Goal: Task Accomplishment & Management: Use online tool/utility

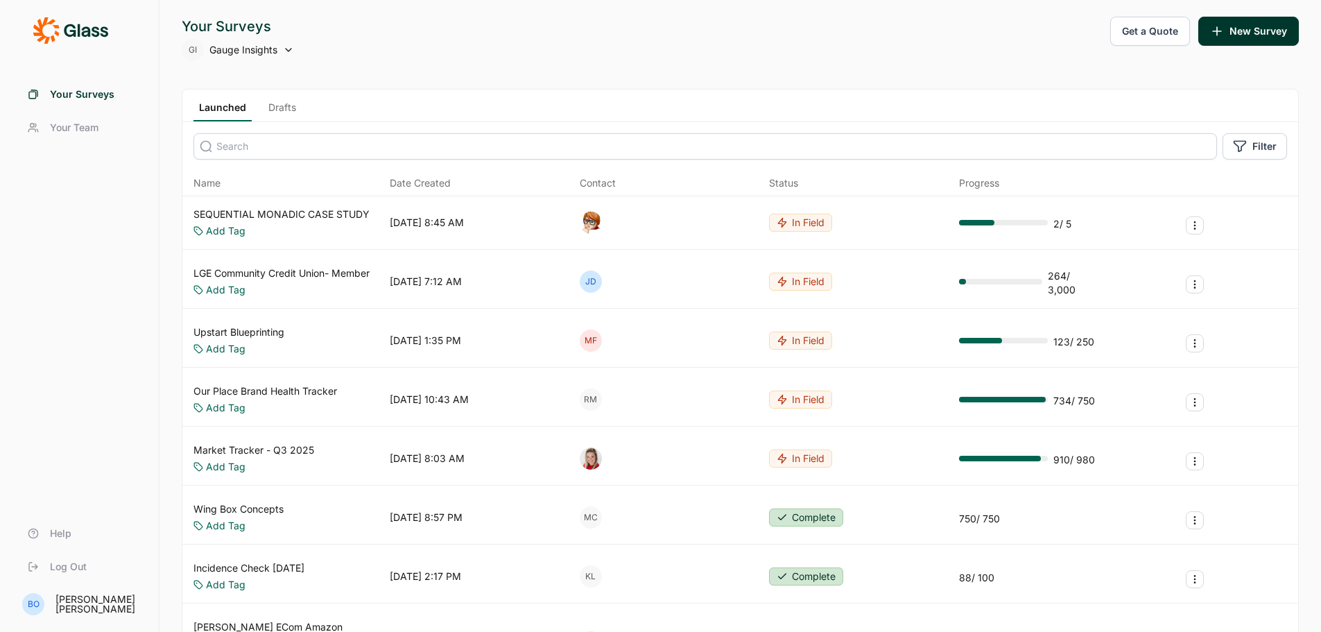
click at [259, 112] on div "Launched Drafts" at bounding box center [247, 111] width 108 height 21
click at [284, 107] on link "Drafts" at bounding box center [282, 111] width 39 height 21
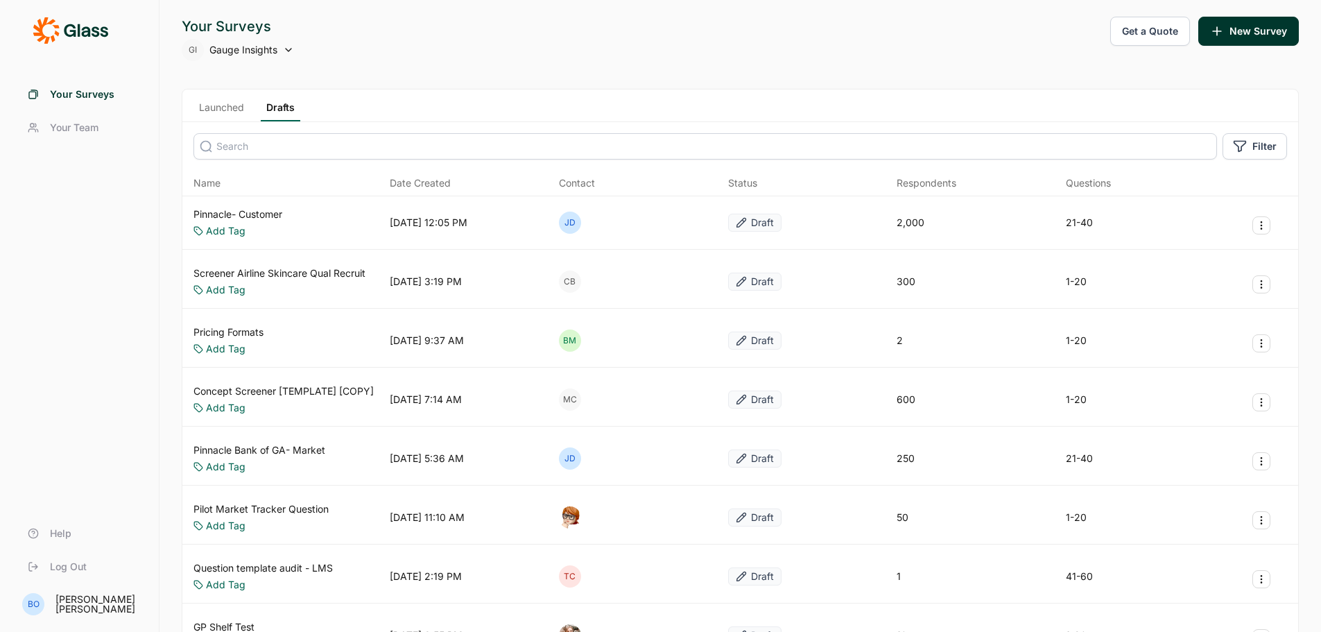
click at [268, 210] on link "Pinnacle- Customer" at bounding box center [237, 214] width 89 height 14
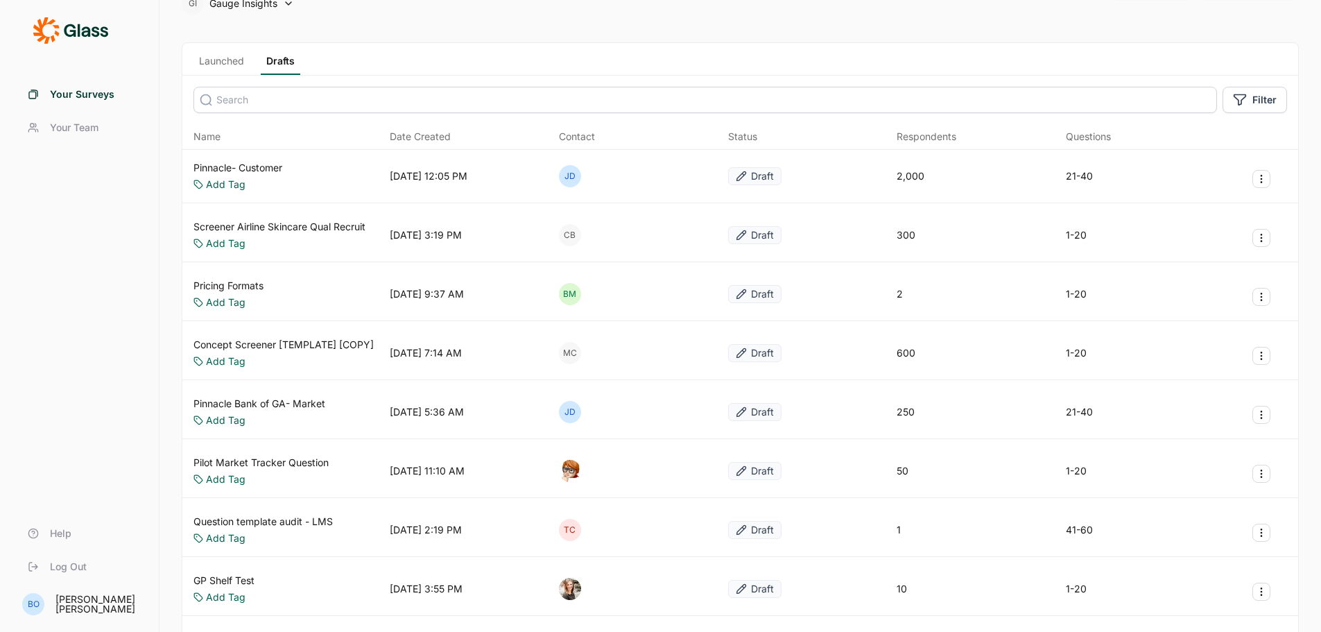
scroll to position [69, 0]
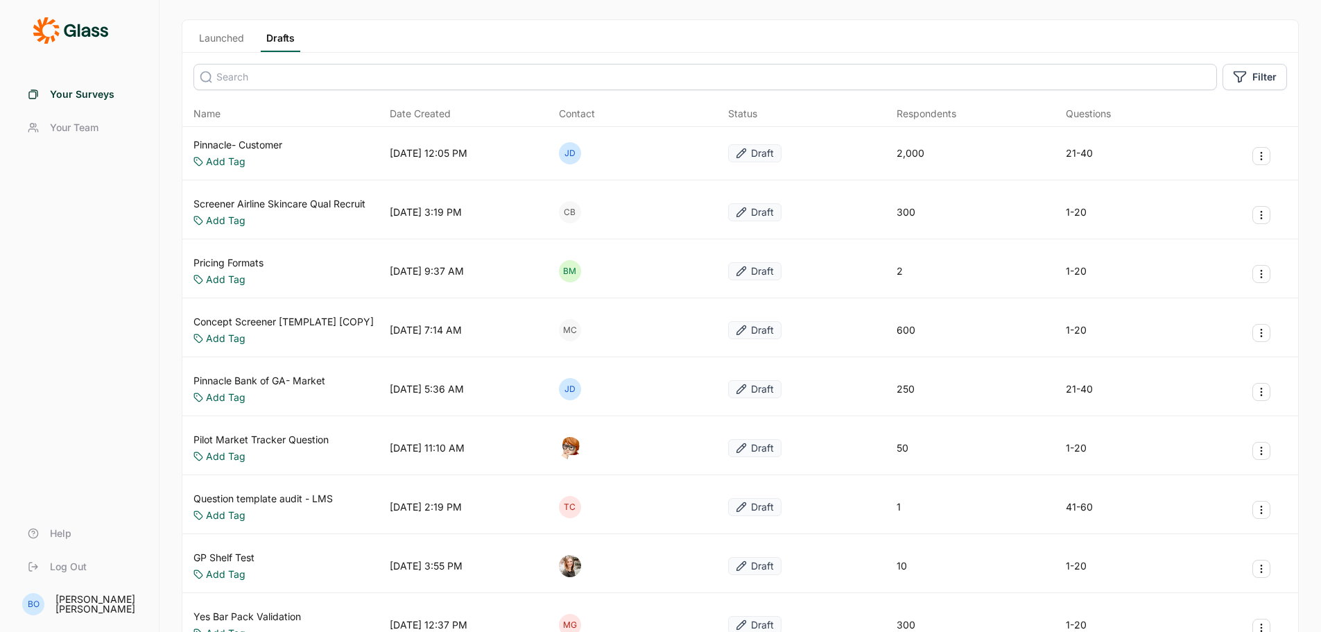
click at [293, 381] on link "Pinnacle Bank of GA- Market" at bounding box center [259, 381] width 132 height 14
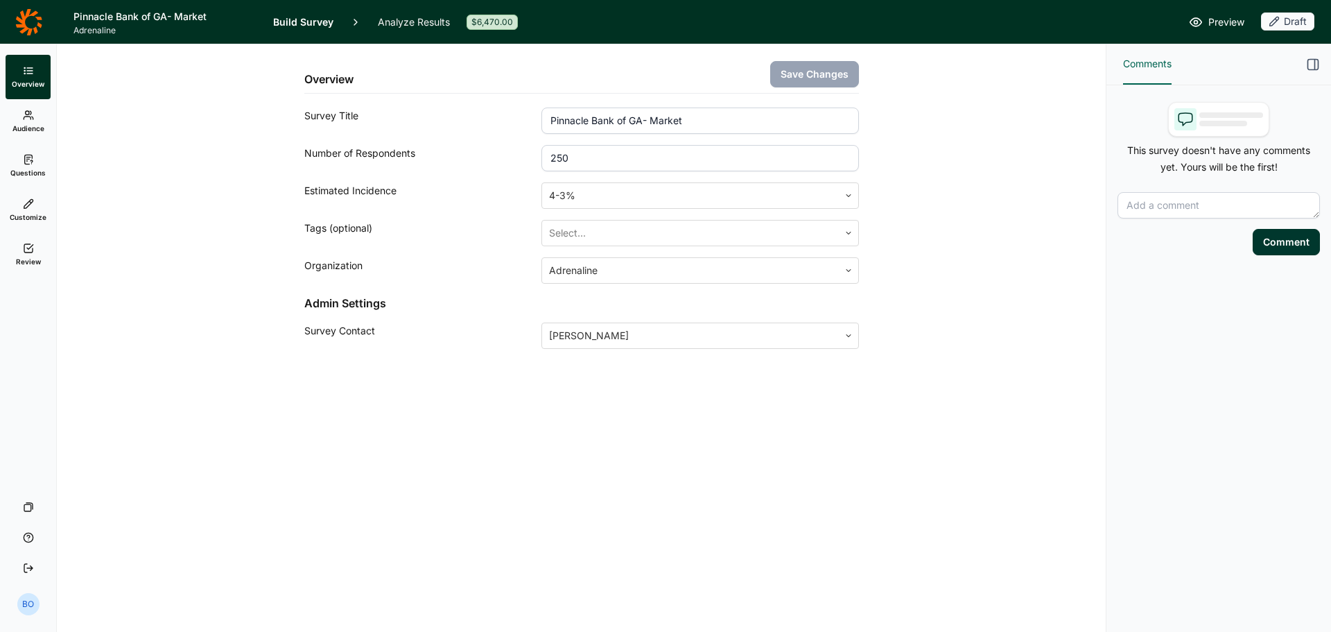
click at [29, 123] on span "Audience" at bounding box center [28, 128] width 32 height 10
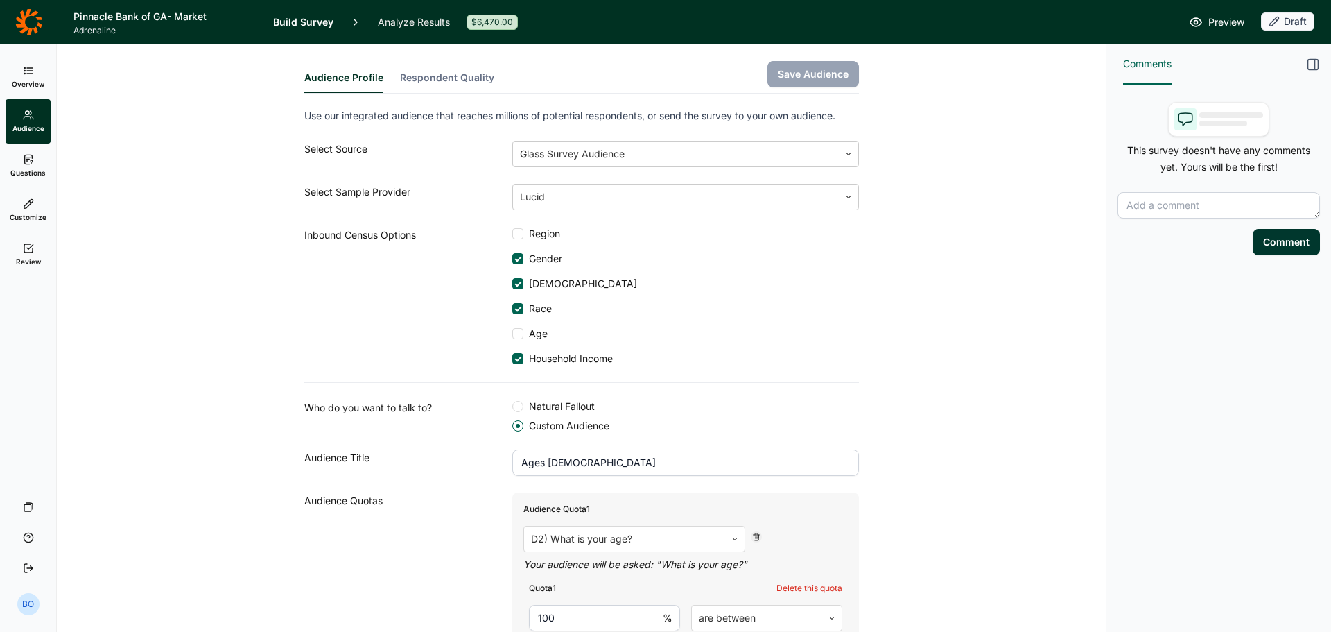
click at [30, 161] on use at bounding box center [28, 159] width 8 height 9
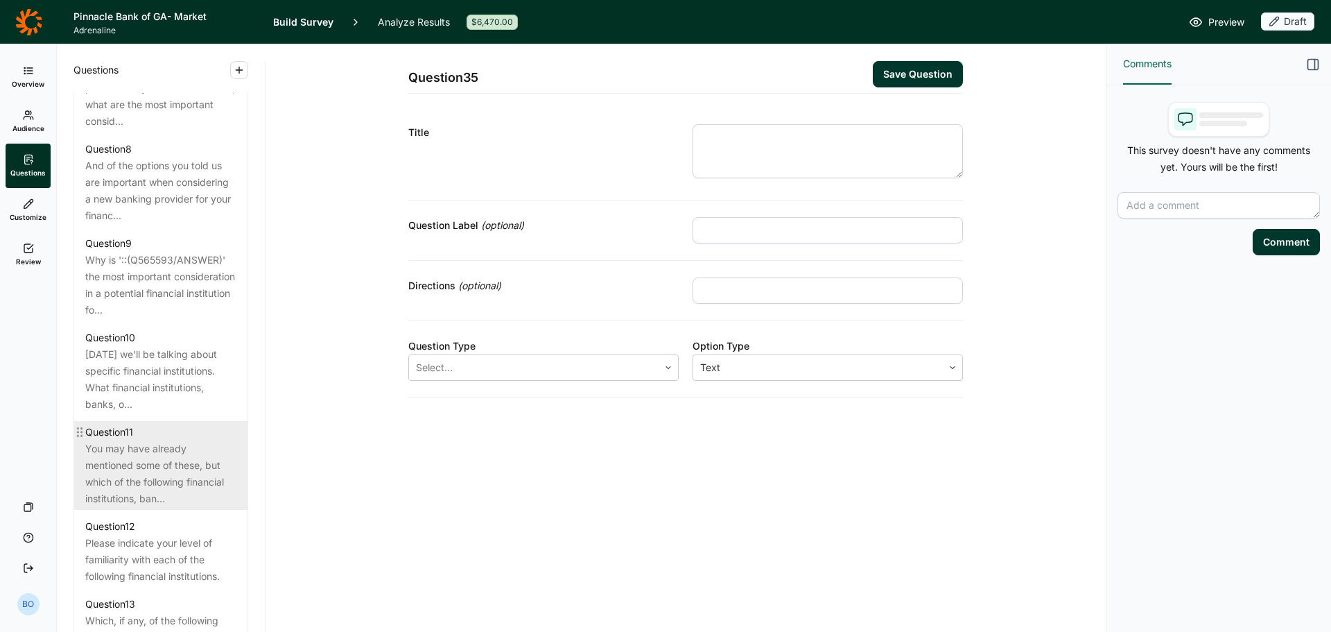
scroll to position [1248, 0]
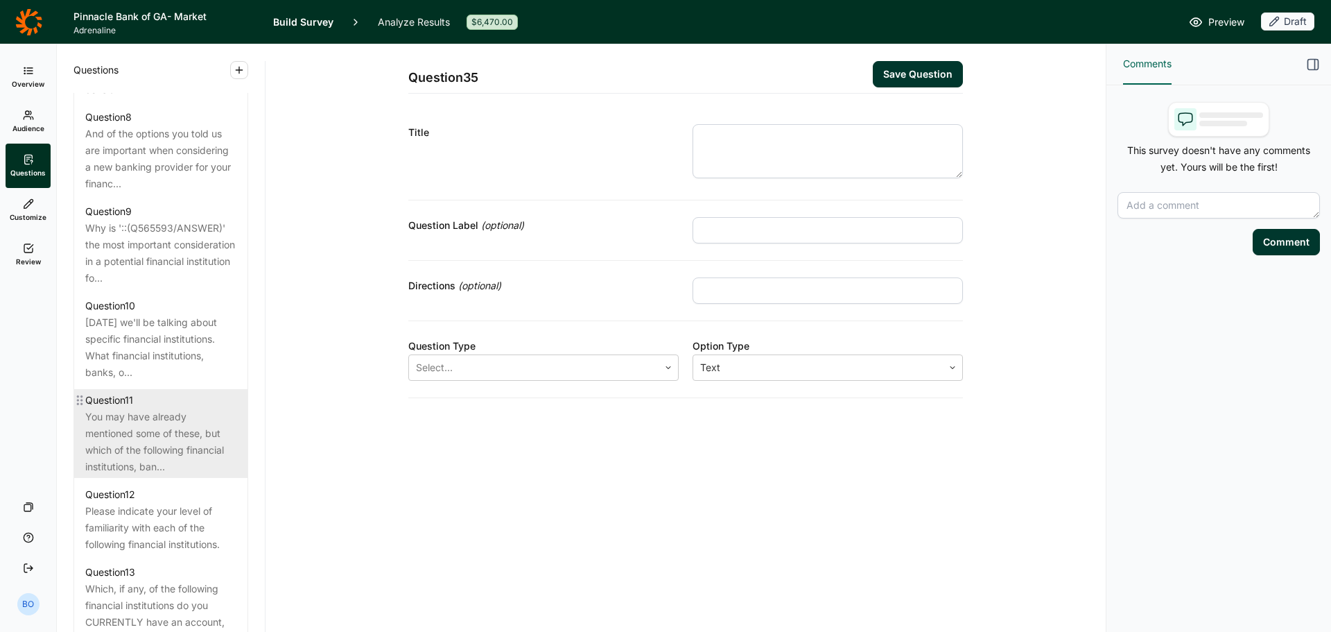
click at [171, 415] on div "You may have already mentioned some of these, but which of the following financ…" at bounding box center [160, 441] width 151 height 67
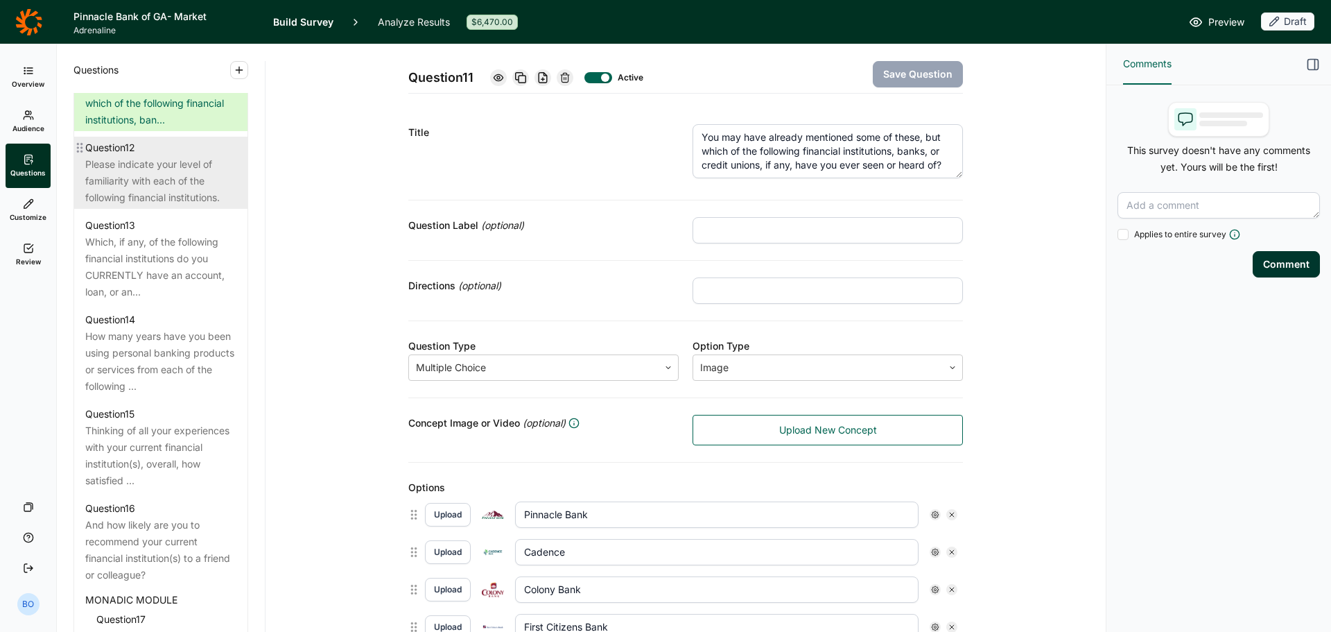
click at [190, 184] on div "Please indicate your level of familiarity with each of the following financial …" at bounding box center [160, 181] width 151 height 50
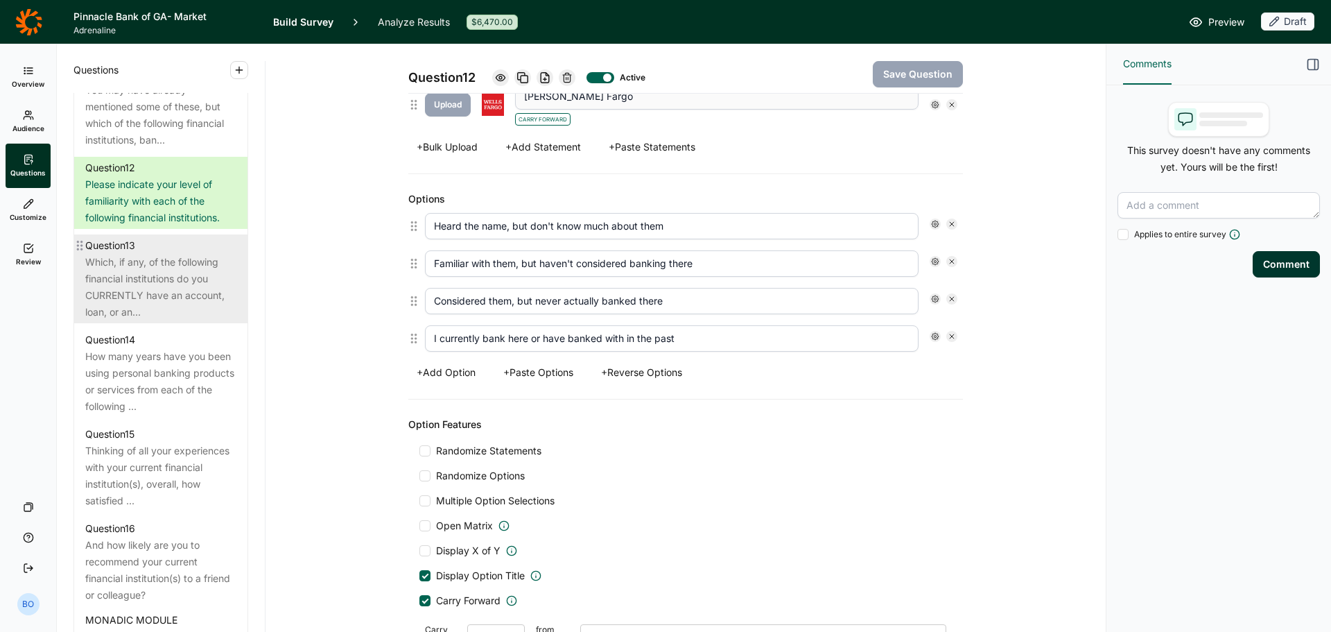
scroll to position [1529, 0]
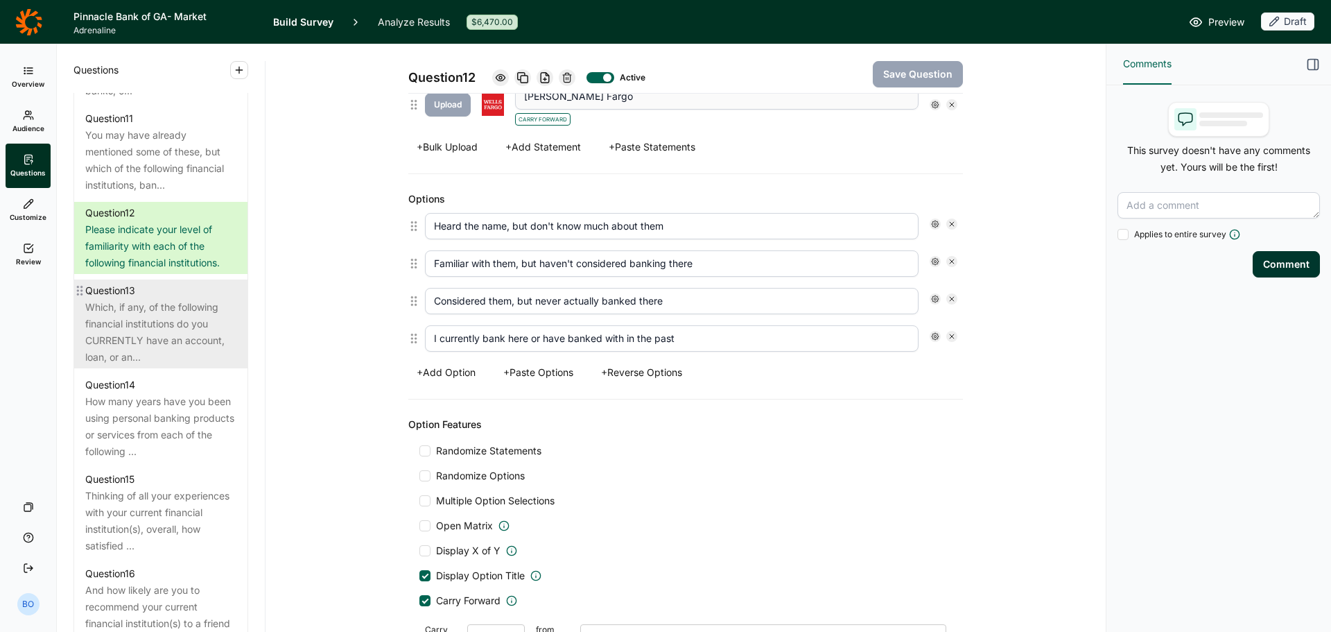
click at [187, 312] on div "Which, if any, of the following financial institutions do you CURRENTLY have an…" at bounding box center [160, 332] width 151 height 67
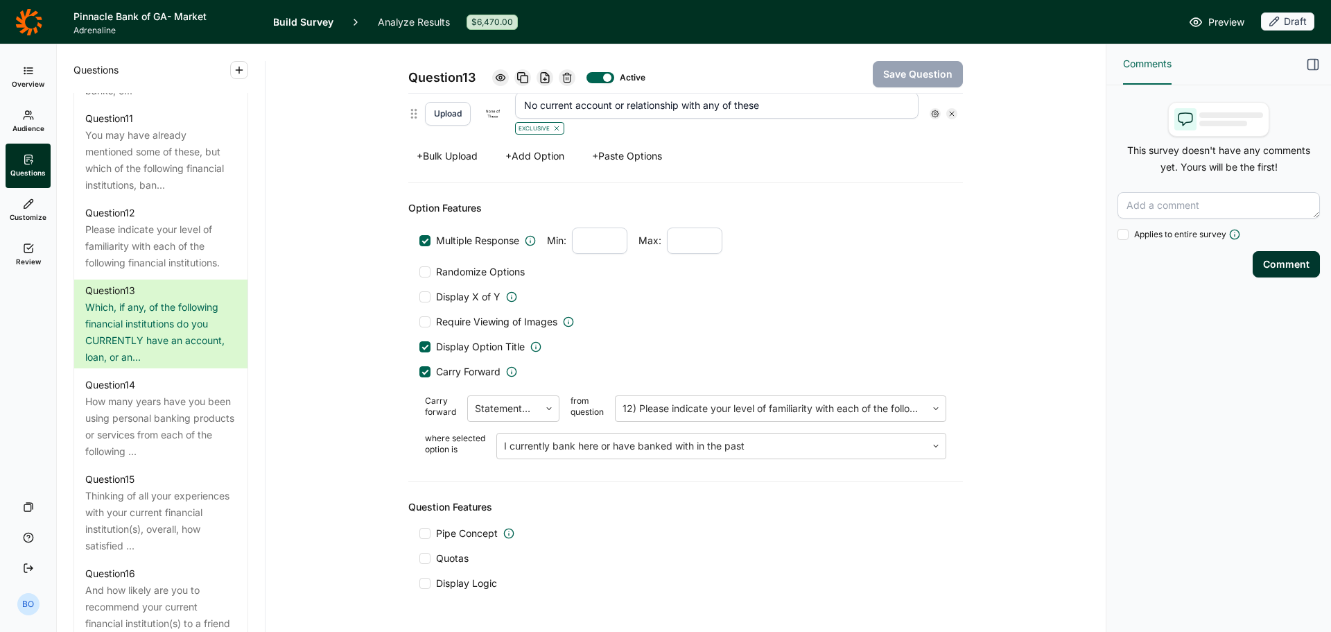
scroll to position [1154, 0]
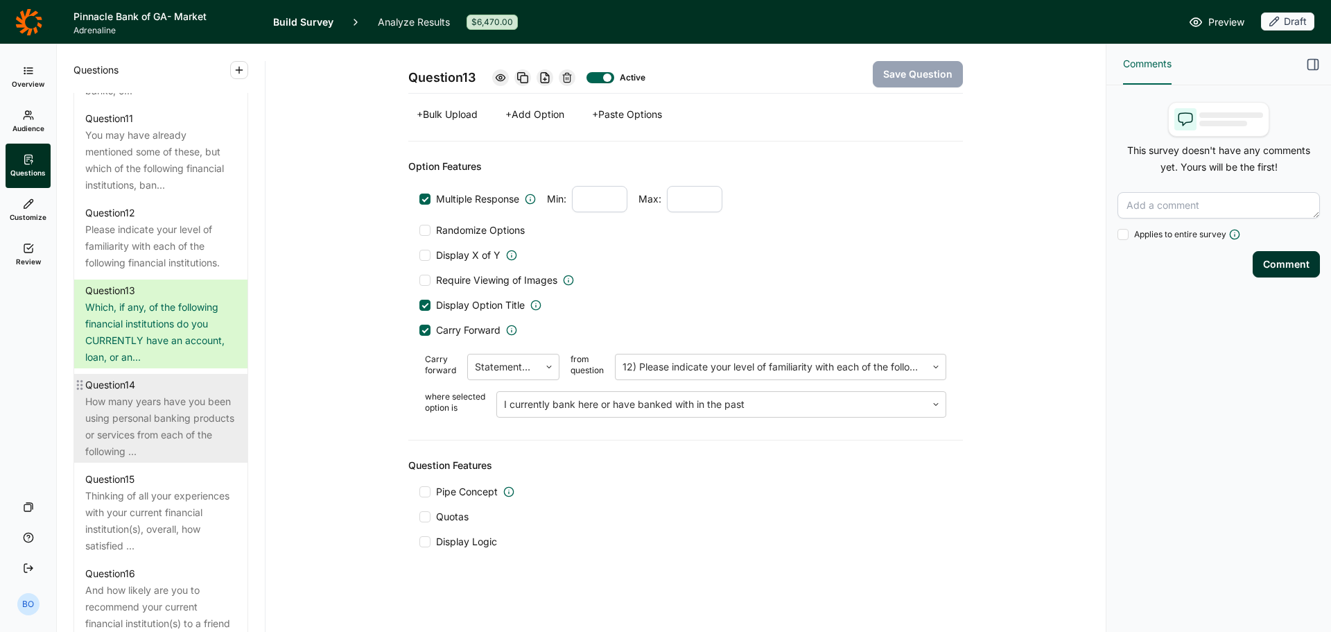
click at [181, 410] on div "How many years have you been using personal banking products or services from e…" at bounding box center [160, 426] width 151 height 67
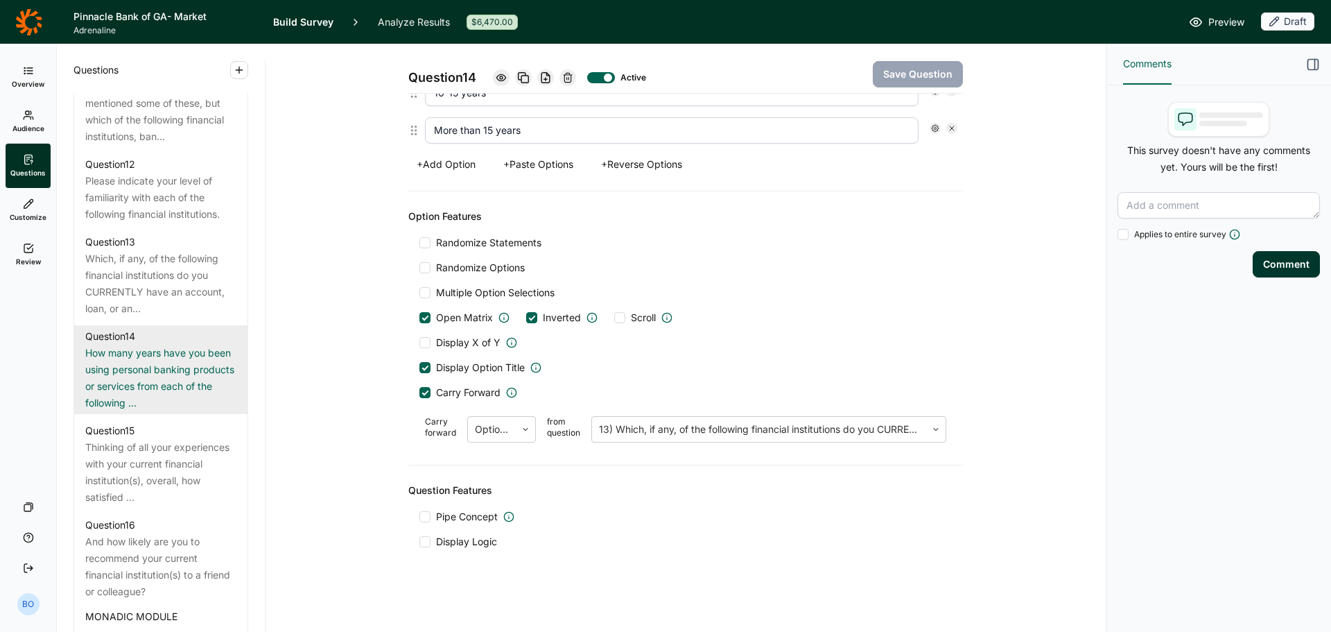
scroll to position [1599, 0]
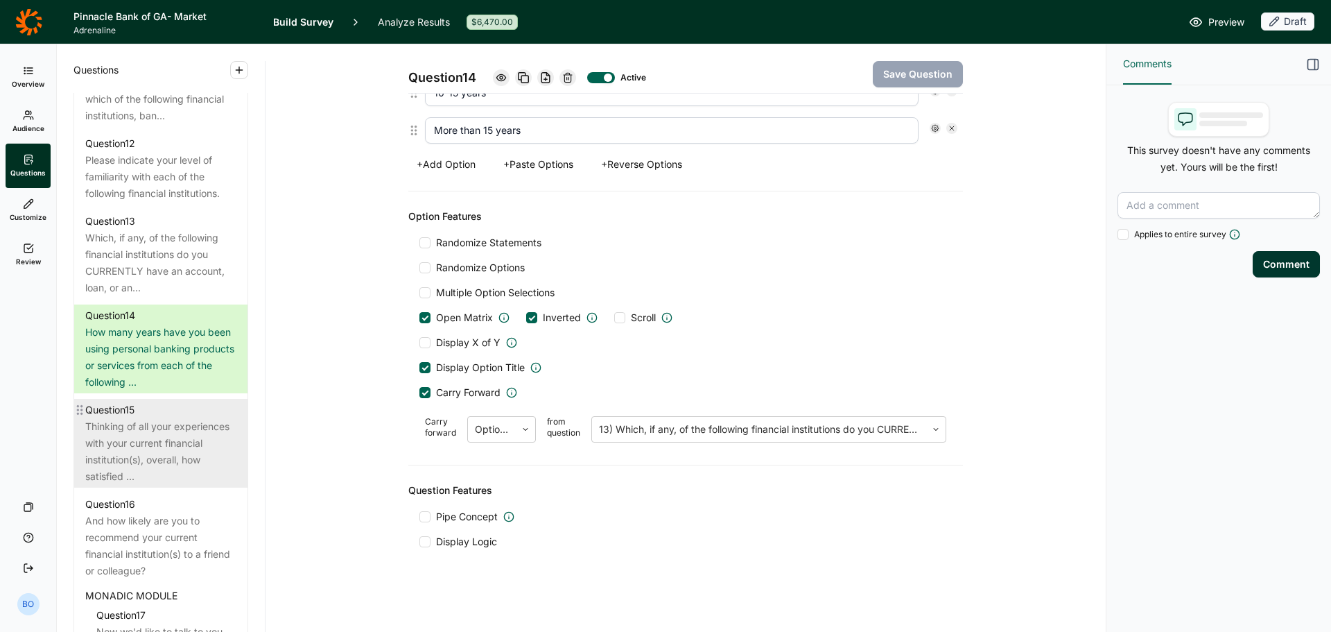
click at [187, 435] on div "Thinking of all your experiences with your current financial institution(s), ov…" at bounding box center [160, 451] width 151 height 67
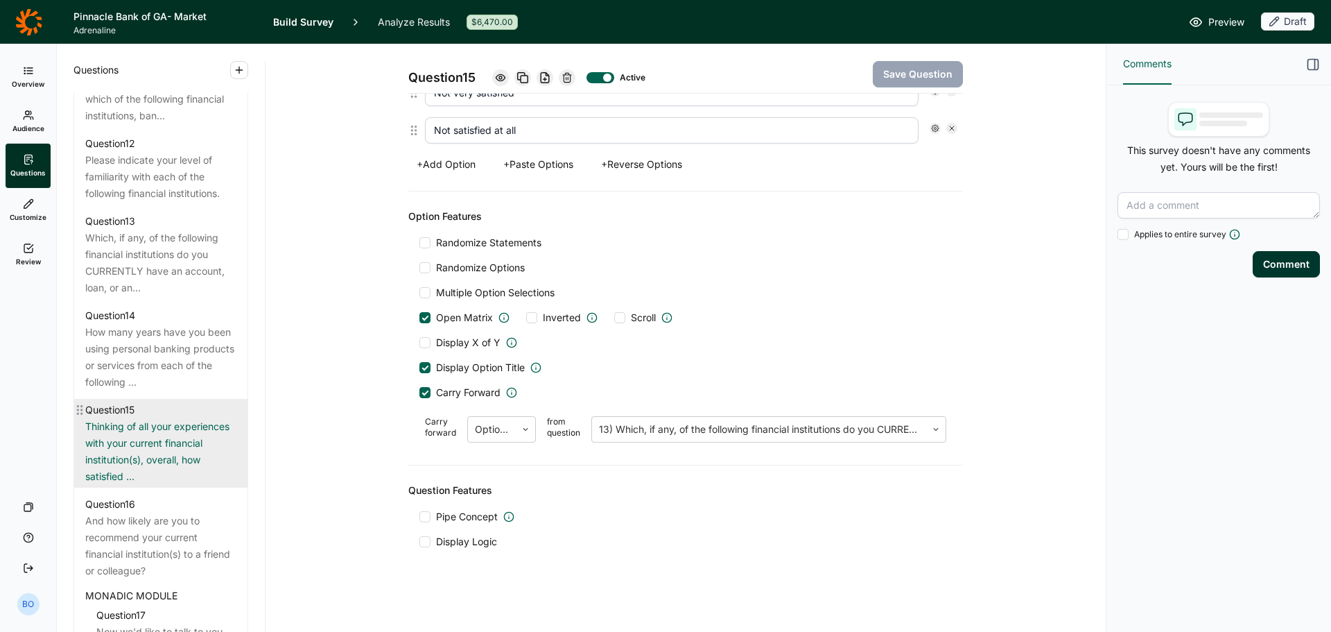
scroll to position [1312, 0]
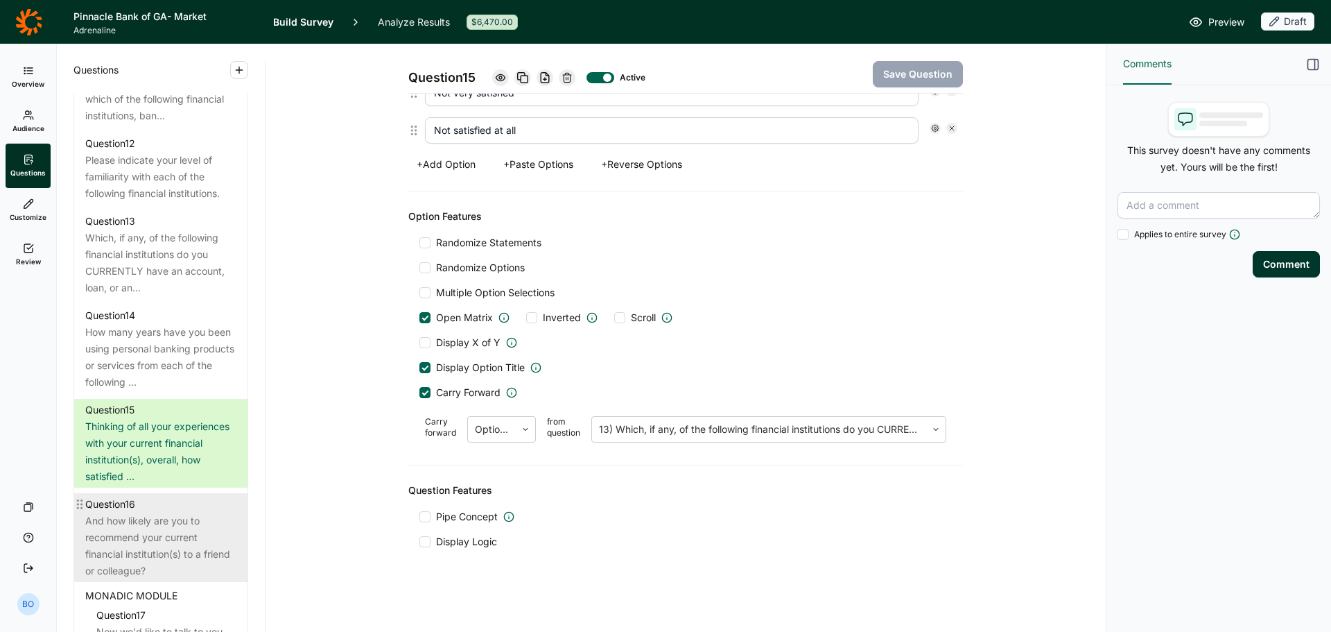
click at [163, 532] on div "And how likely are you to recommend your current financial institution(s) to a …" at bounding box center [160, 545] width 151 height 67
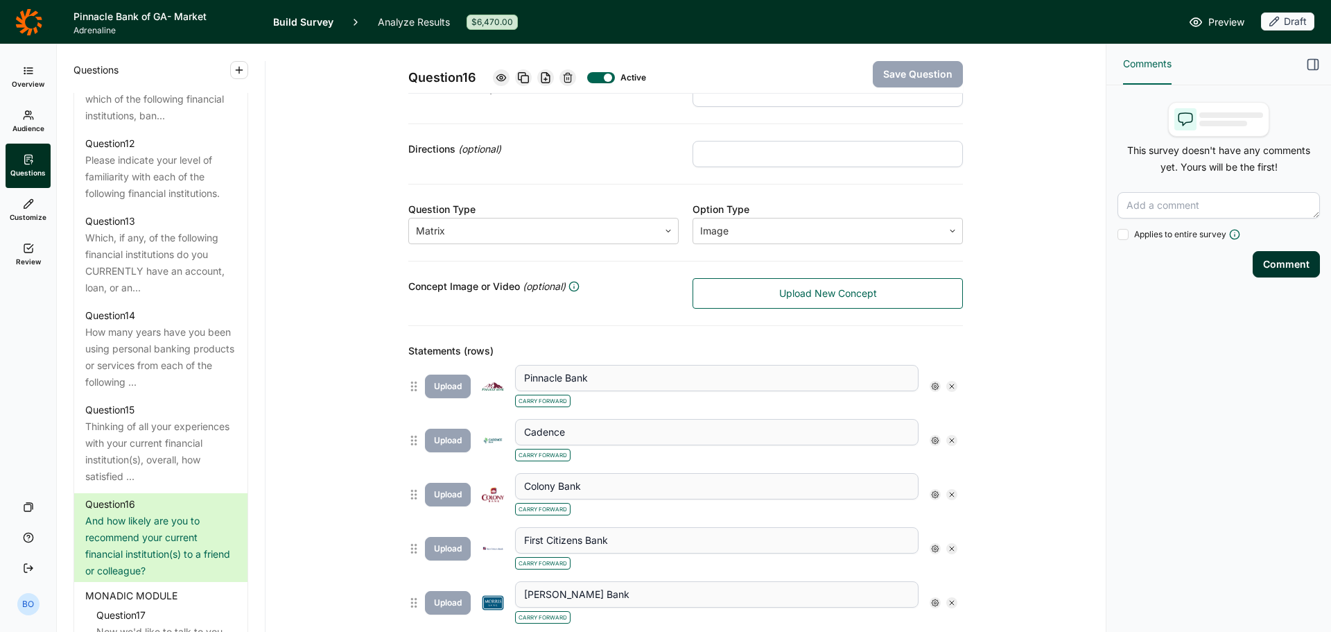
scroll to position [203, 0]
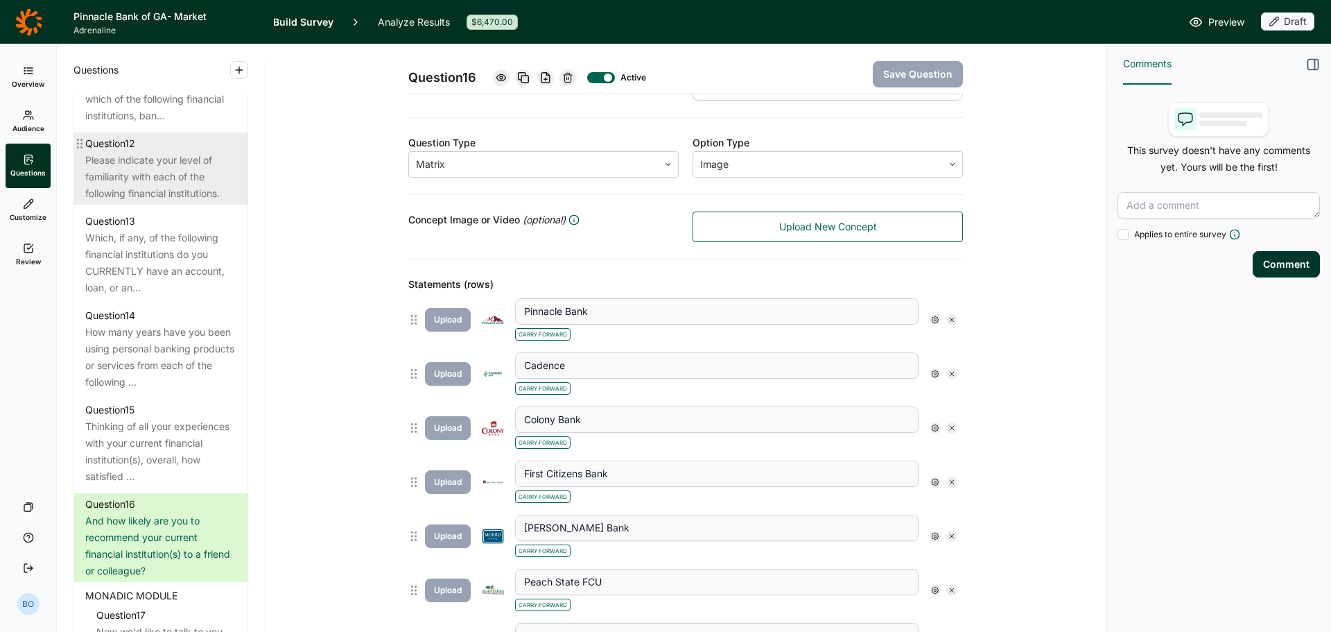
click at [167, 176] on div "Please indicate your level of familiarity with each of the following financial …" at bounding box center [160, 177] width 151 height 50
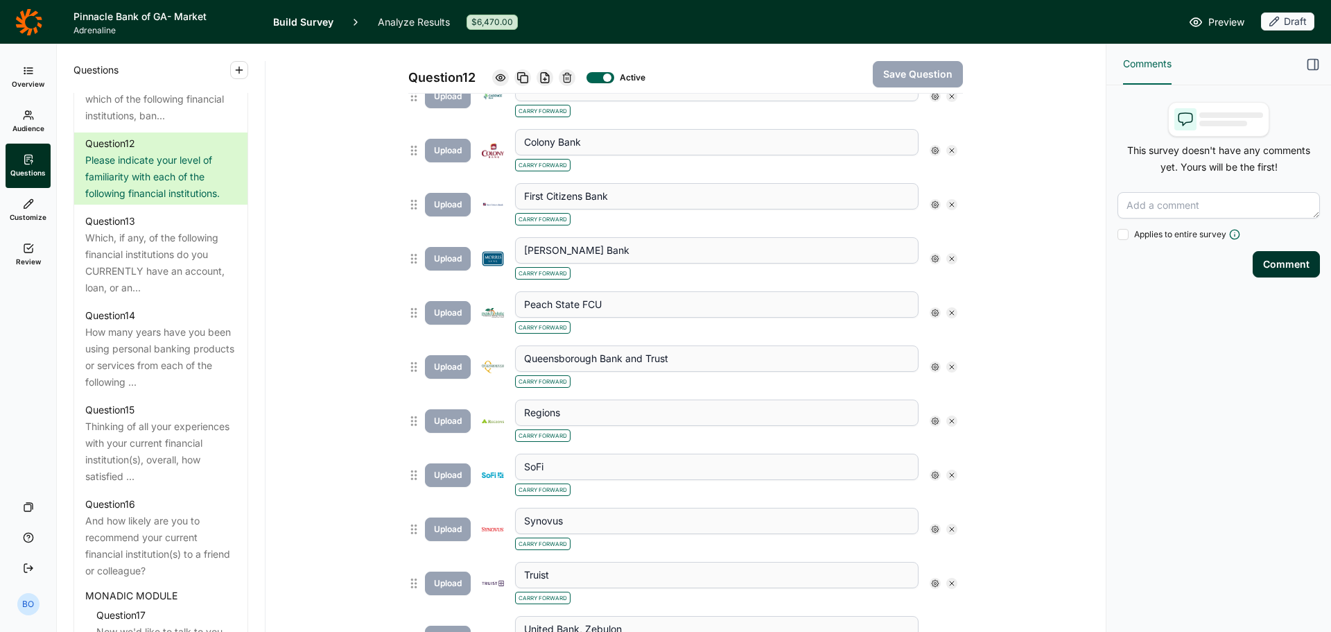
scroll to position [688, 0]
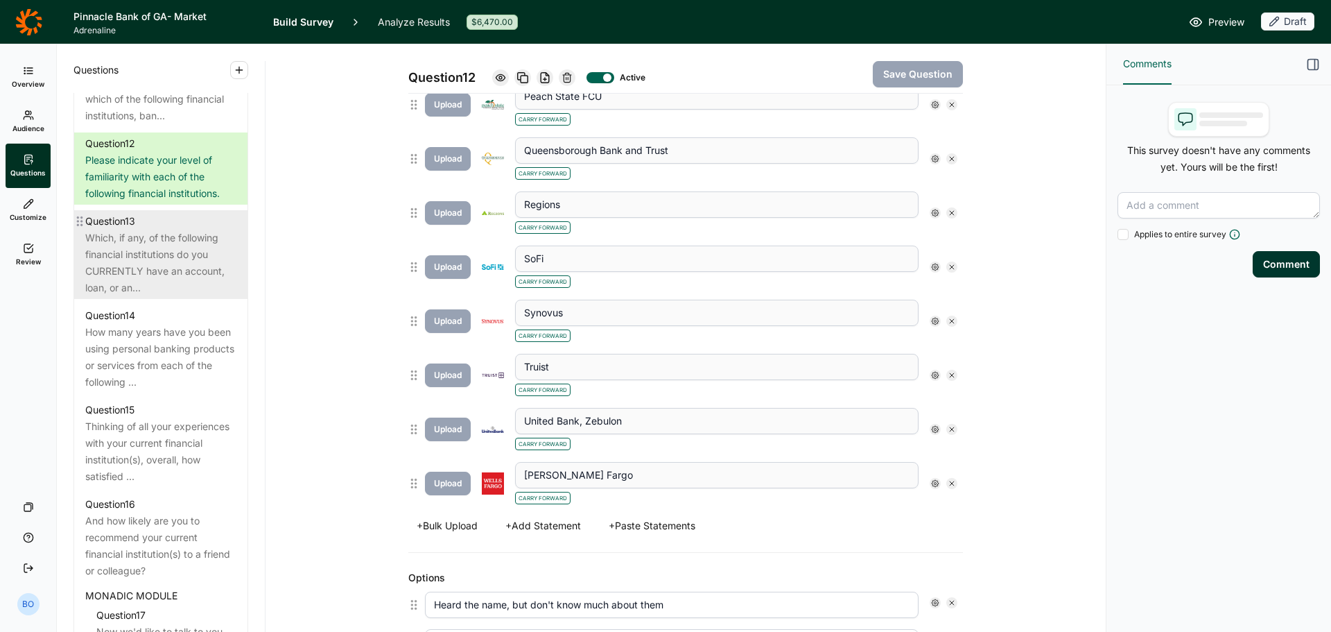
click at [193, 263] on div "Which, if any, of the following financial institutions do you CURRENTLY have an…" at bounding box center [160, 262] width 151 height 67
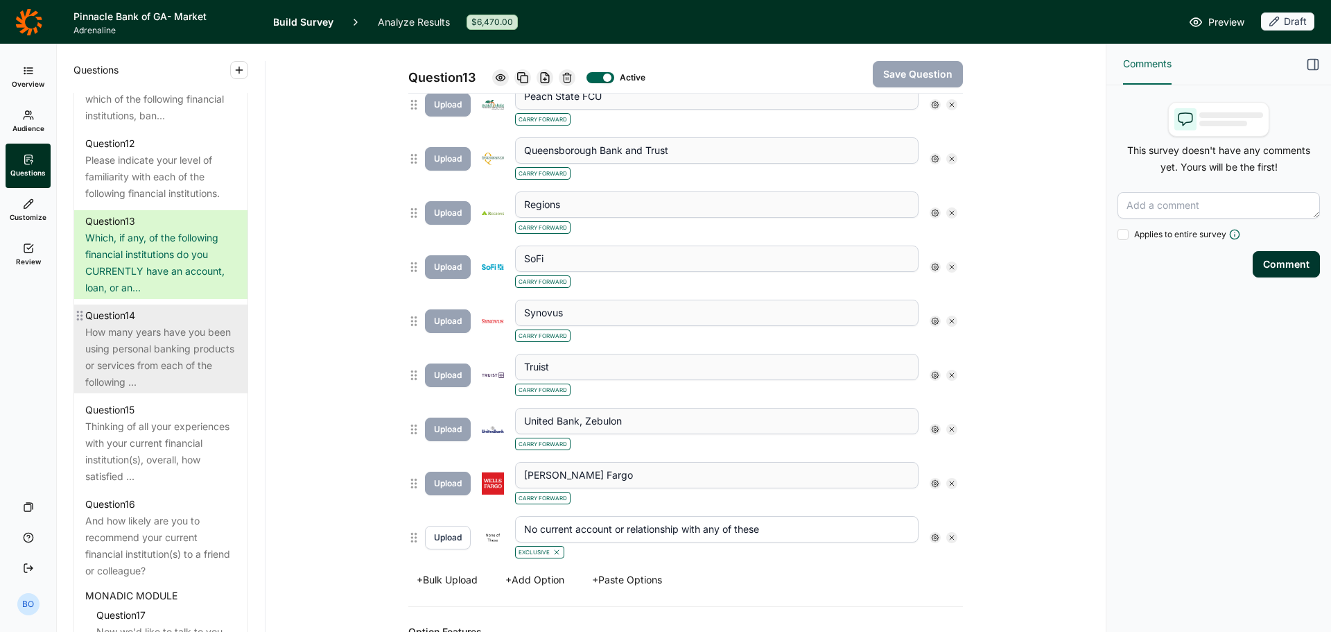
click at [191, 352] on div "How many years have you been using personal banking products or services from e…" at bounding box center [160, 357] width 151 height 67
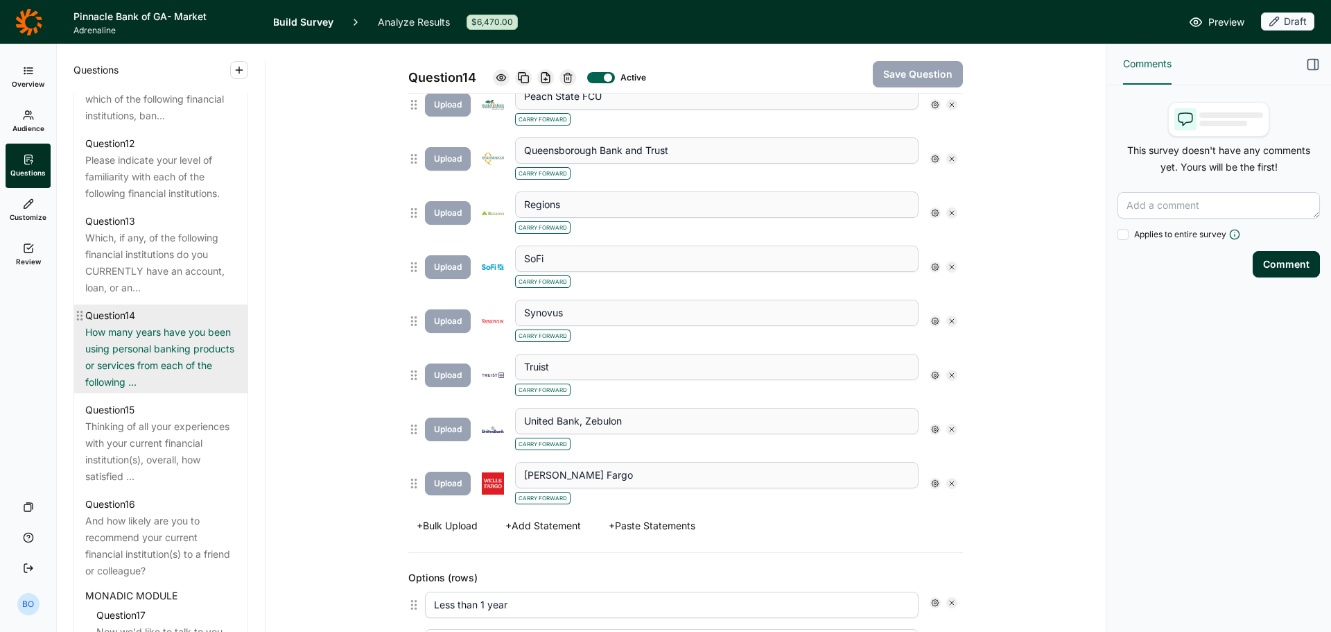
scroll to position [1668, 0]
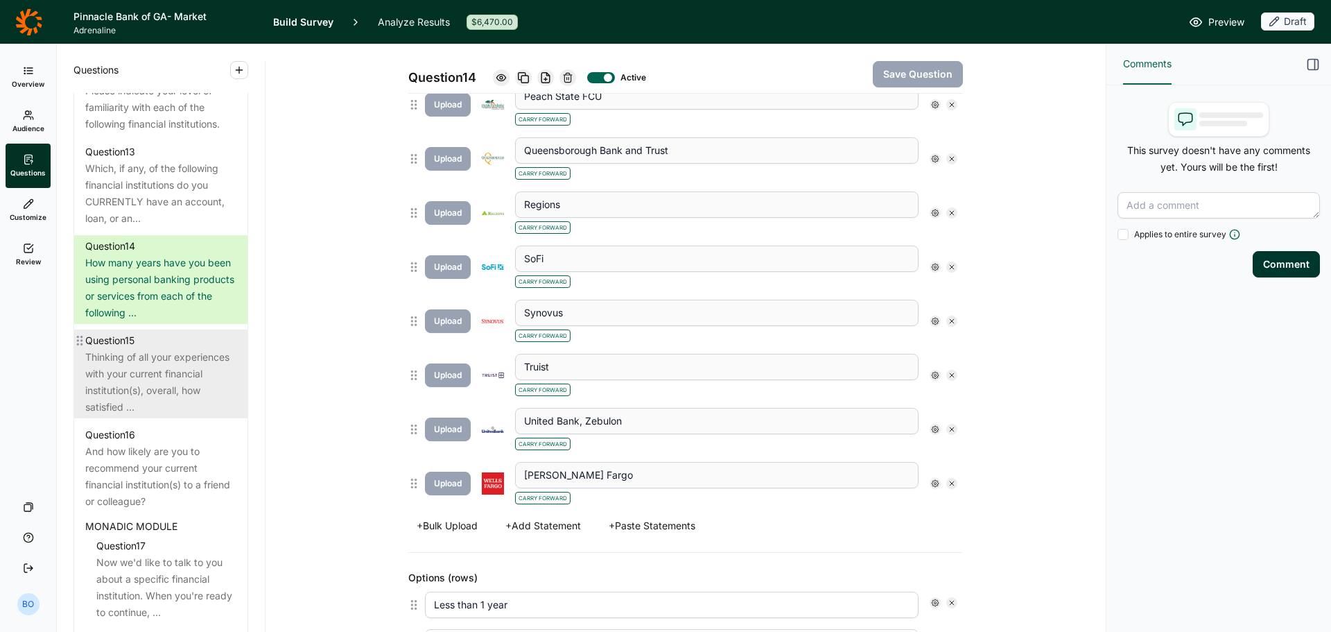
drag, startPoint x: 166, startPoint y: 352, endPoint x: 179, endPoint y: 352, distance: 13.2
click at [166, 354] on div "Thinking of all your experiences with your current financial institution(s), ov…" at bounding box center [160, 382] width 151 height 67
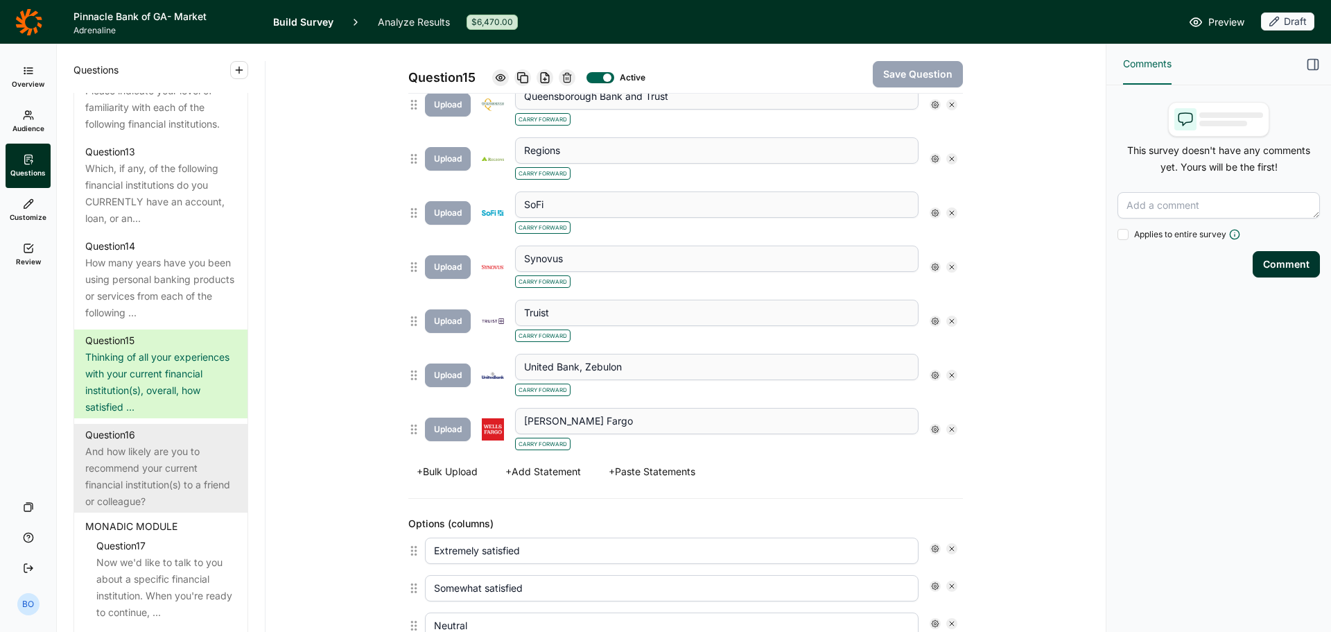
scroll to position [827, 0]
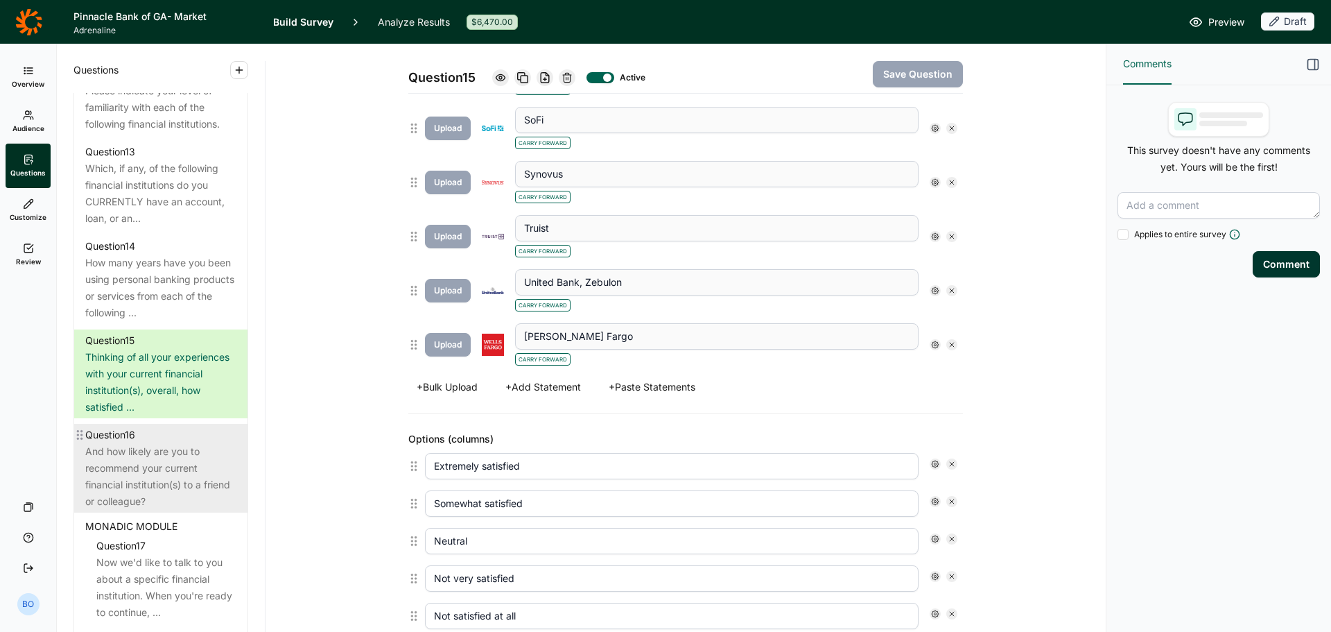
click at [147, 458] on div "And how likely are you to recommend your current financial institution(s) to a …" at bounding box center [160, 476] width 151 height 67
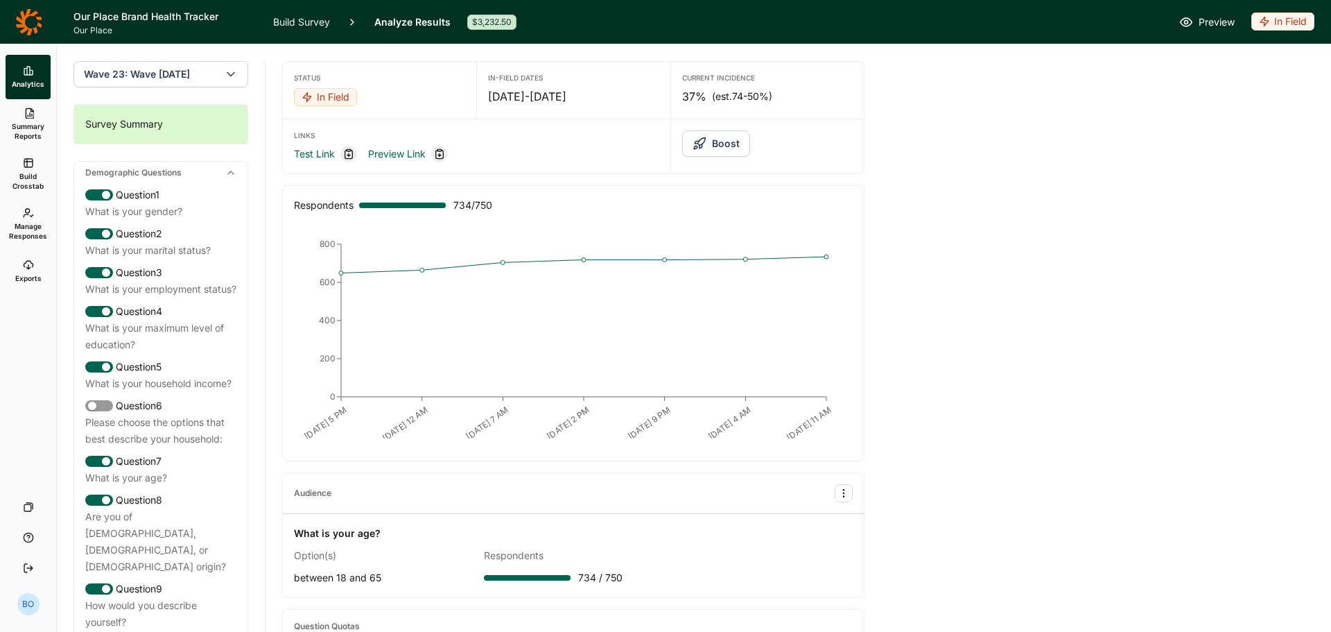
click at [724, 144] on button "Boost" at bounding box center [716, 143] width 68 height 26
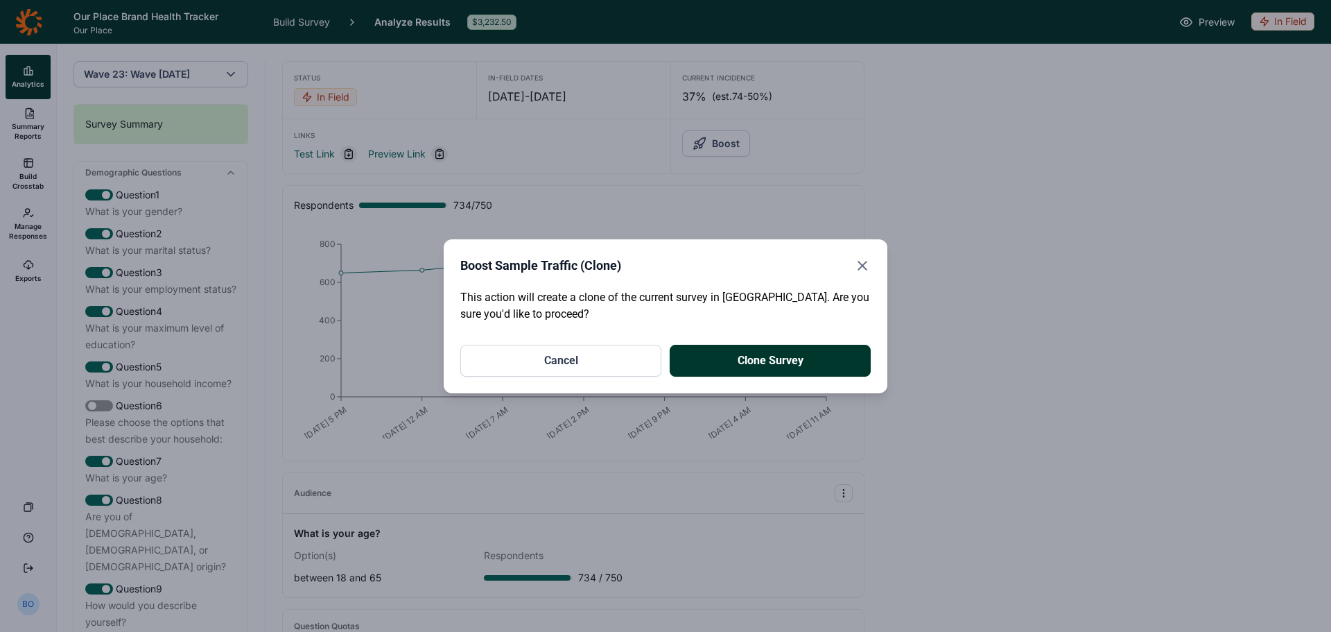
click at [799, 359] on button "Clone Survey" at bounding box center [770, 361] width 201 height 32
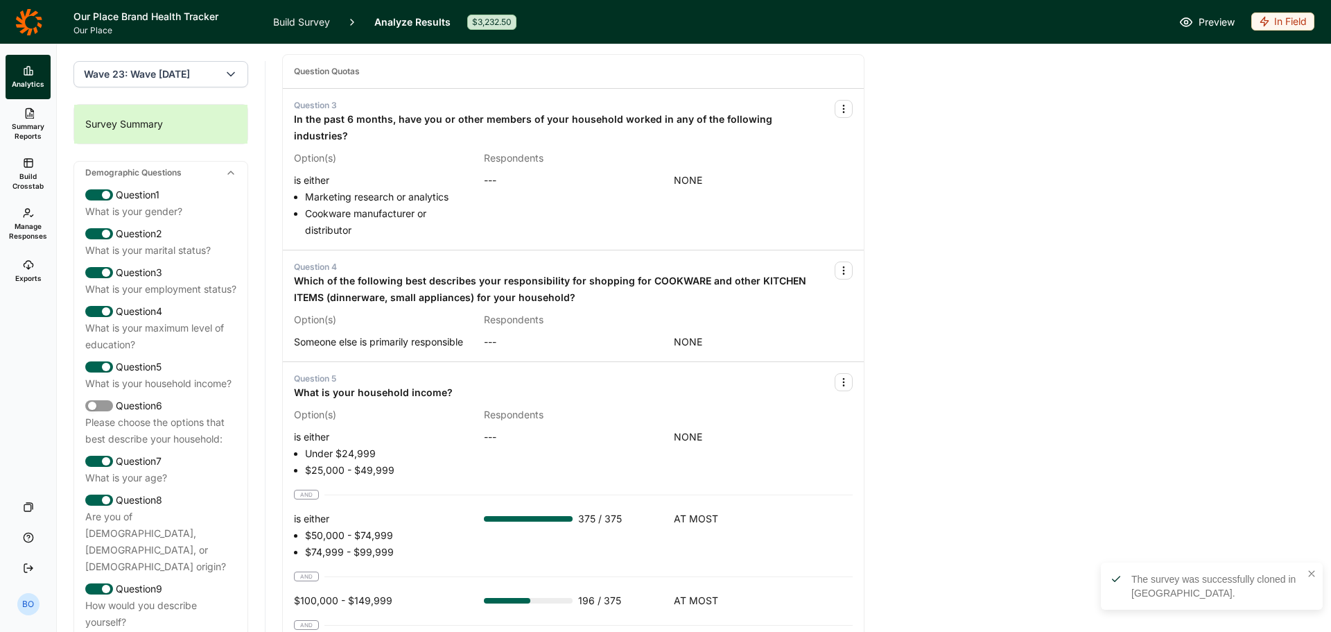
scroll to position [624, 0]
